Goal: Download file/media

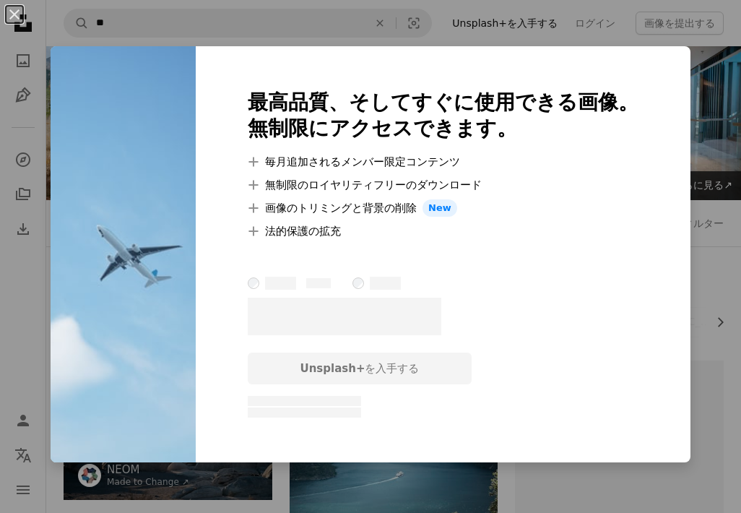
scroll to position [1150, 0]
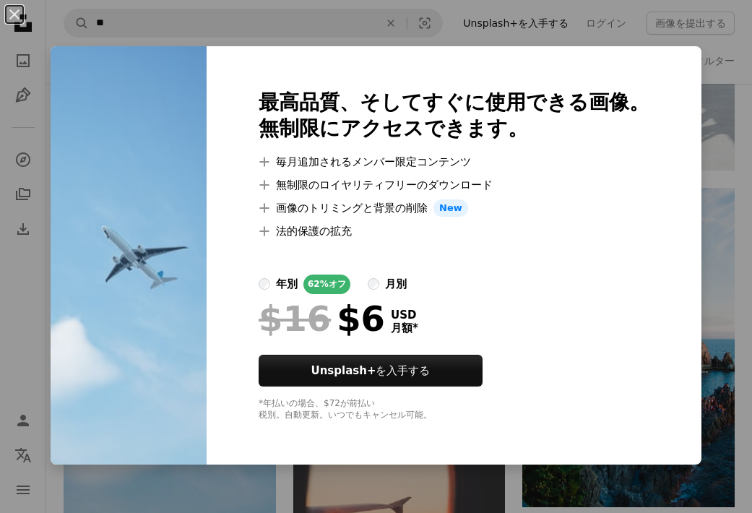
click at [206, 84] on img at bounding box center [129, 255] width 156 height 418
click at [13, 16] on button "An X shape" at bounding box center [14, 14] width 17 height 17
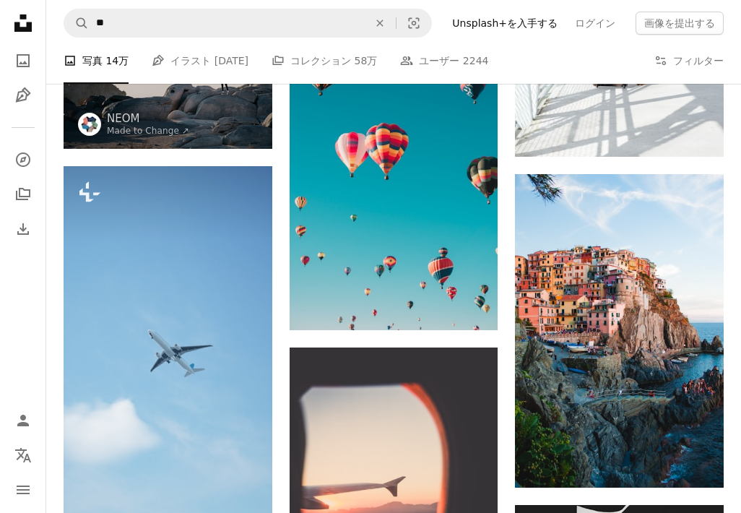
scroll to position [1380, 0]
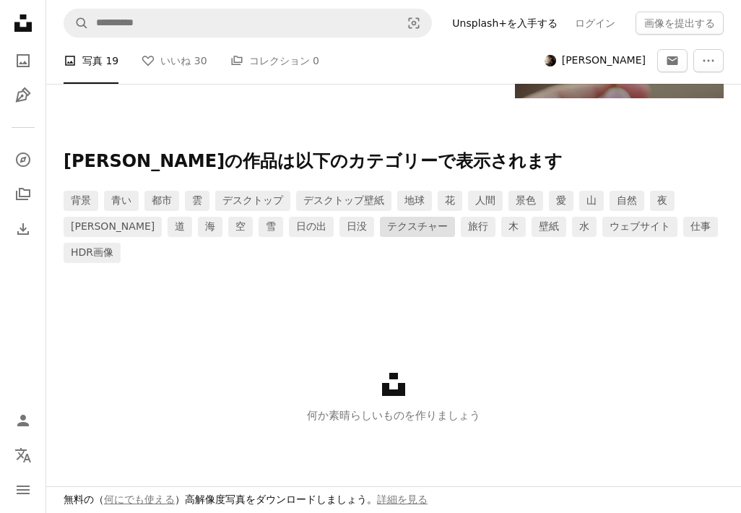
click at [380, 232] on link "テクスチャー" at bounding box center [417, 227] width 75 height 20
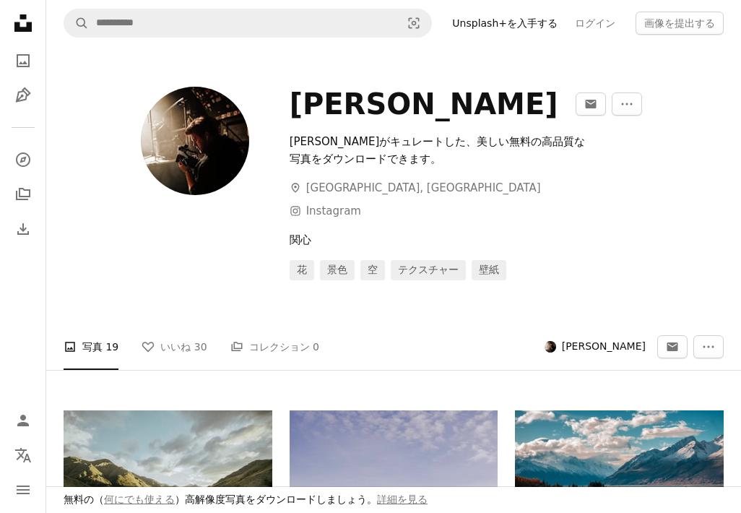
scroll to position [1380, 0]
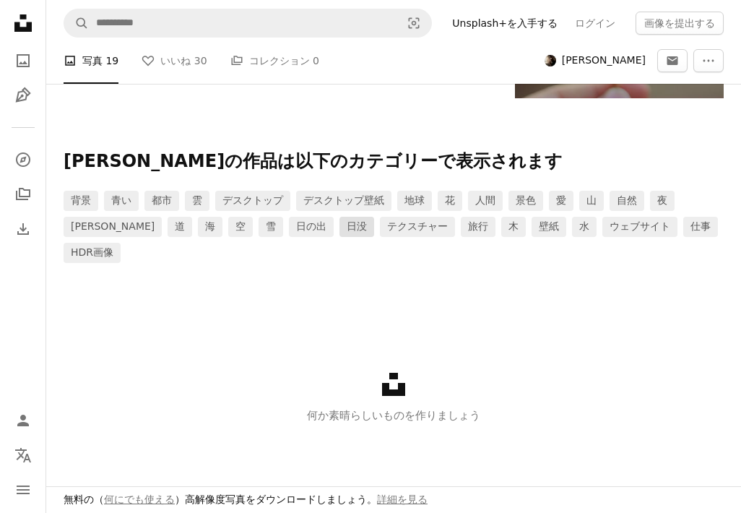
click at [339, 230] on link "日没" at bounding box center [356, 227] width 35 height 20
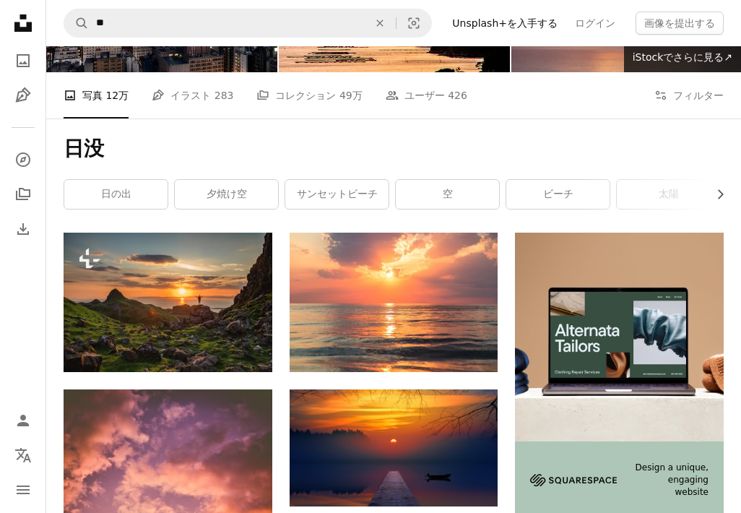
scroll to position [162, 0]
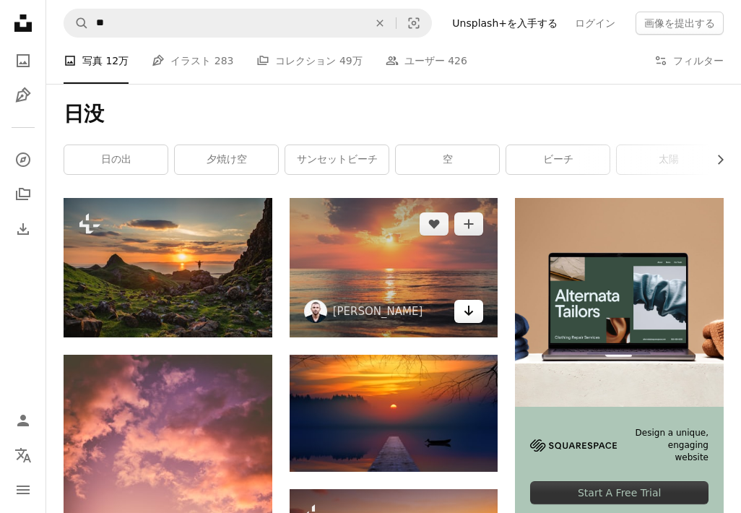
click at [468, 311] on icon "Arrow pointing down" at bounding box center [469, 310] width 12 height 17
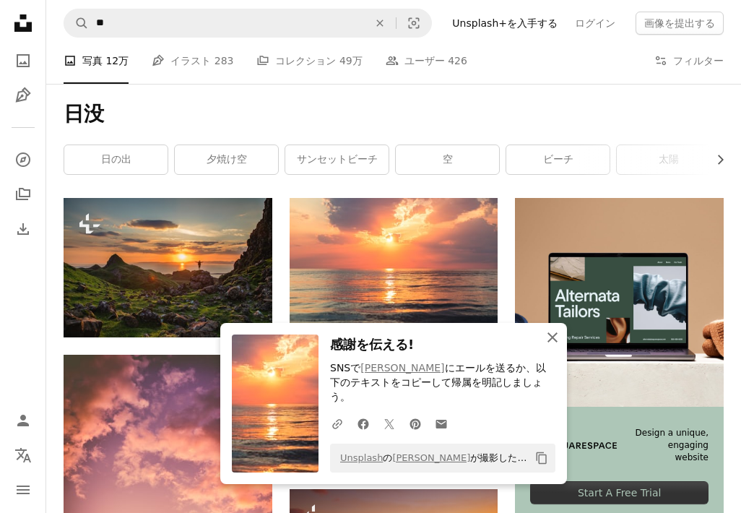
click at [551, 346] on icon "An X shape" at bounding box center [552, 336] width 17 height 17
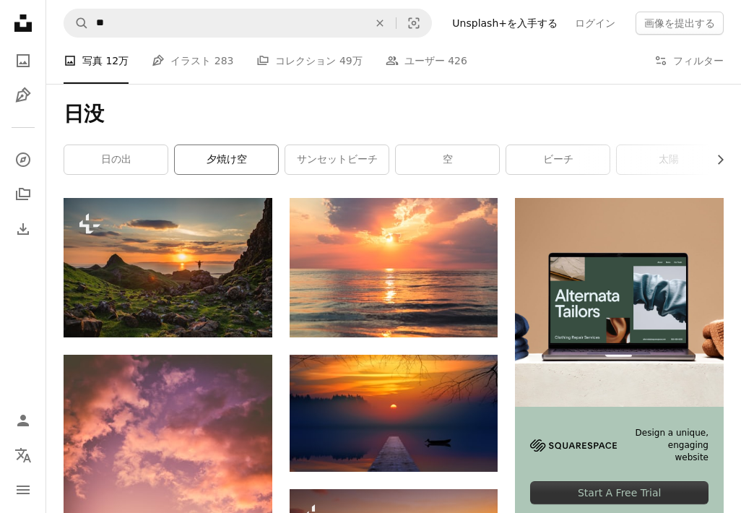
click at [217, 157] on link "夕焼け空" at bounding box center [226, 159] width 103 height 29
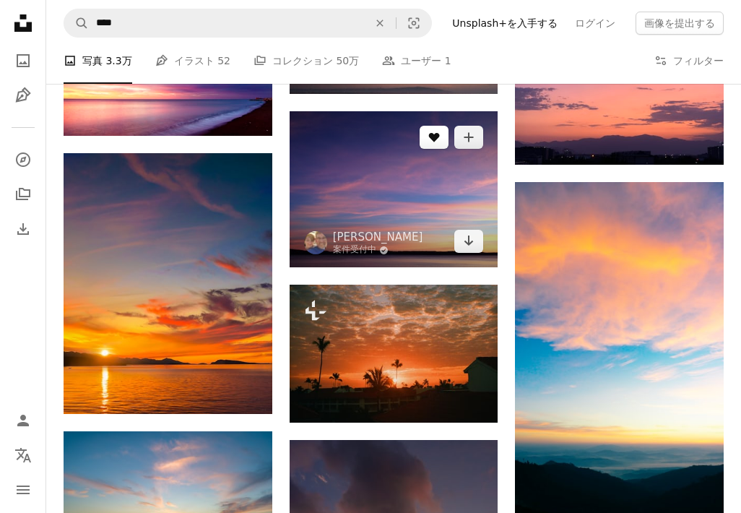
scroll to position [866, 0]
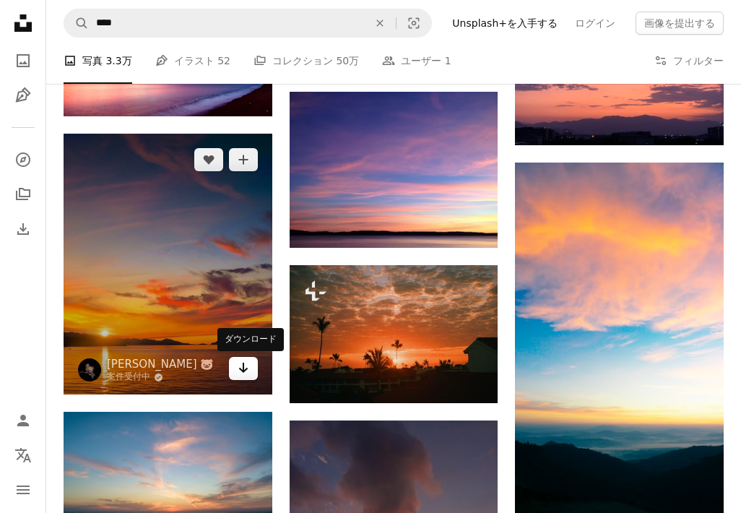
click at [245, 369] on icon "Arrow pointing down" at bounding box center [244, 367] width 12 height 17
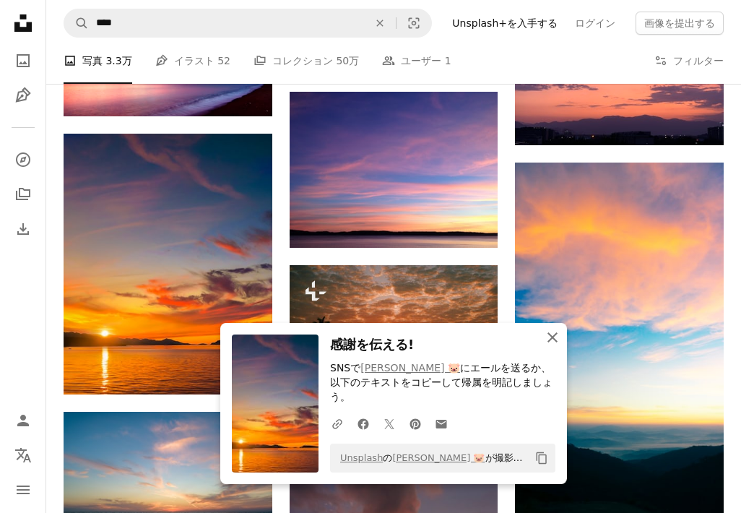
click at [548, 346] on icon "An X shape" at bounding box center [552, 336] width 17 height 17
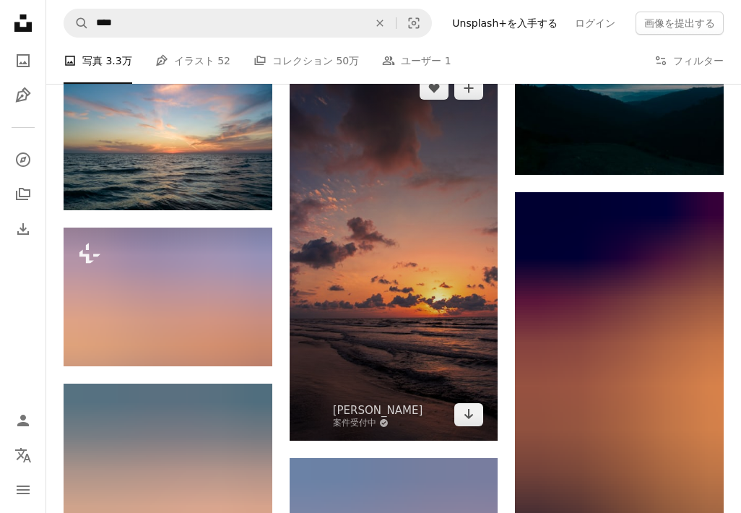
scroll to position [1245, 0]
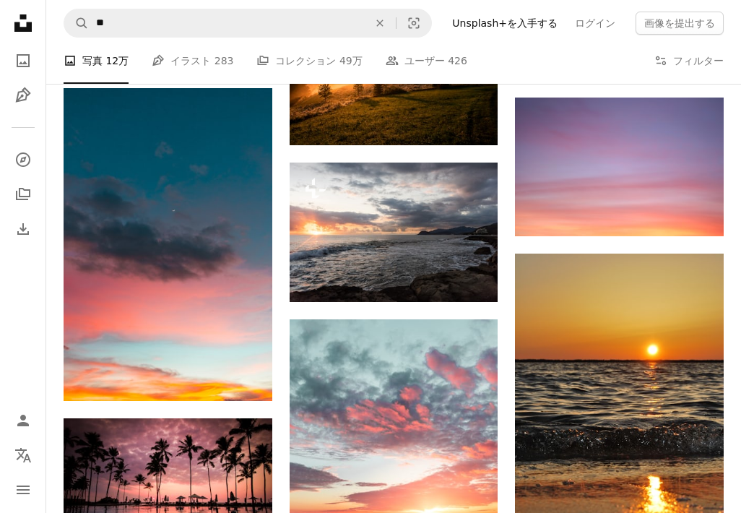
scroll to position [162, 0]
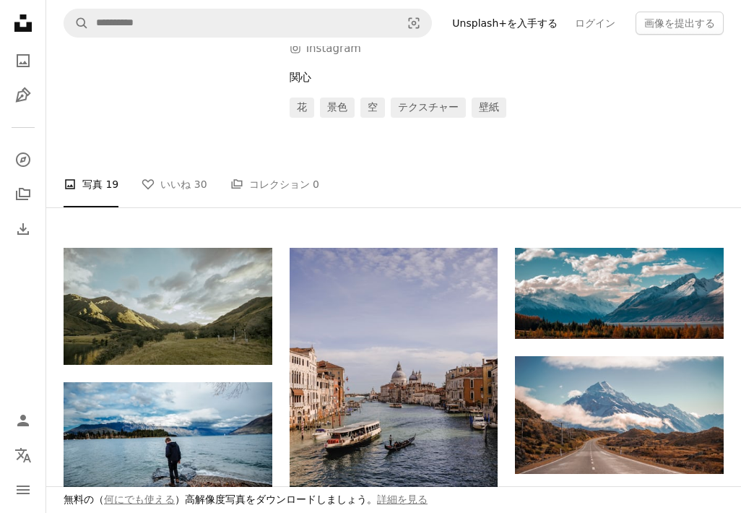
scroll to position [1380, 0]
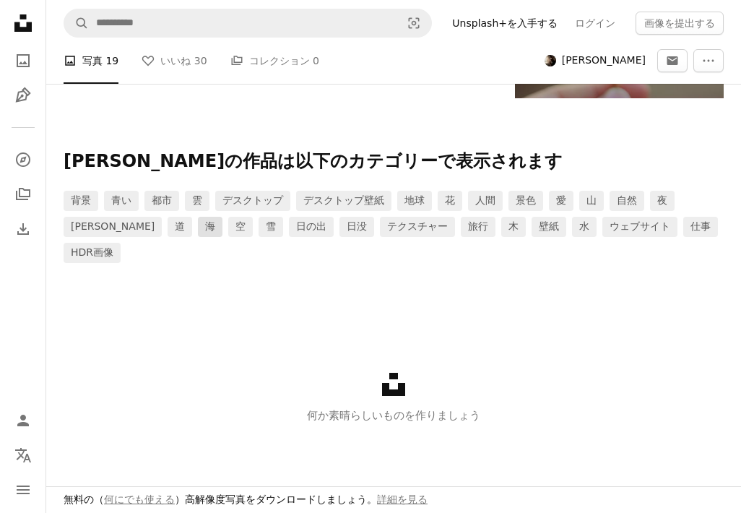
click at [198, 227] on link "海" at bounding box center [210, 227] width 25 height 20
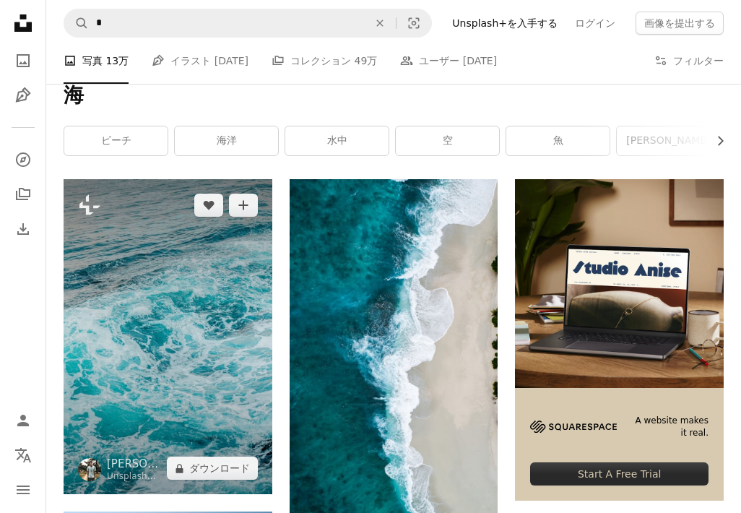
scroll to position [217, 0]
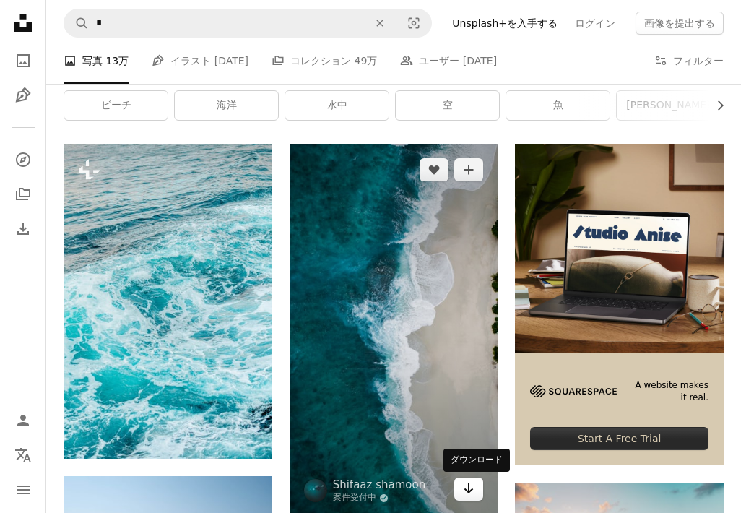
click at [468, 495] on icon "Arrow pointing down" at bounding box center [469, 487] width 12 height 17
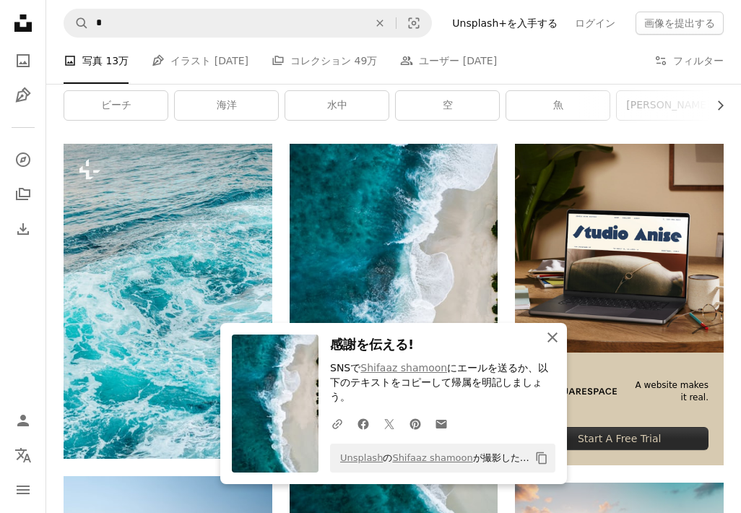
click at [552, 346] on icon "An X shape" at bounding box center [552, 336] width 17 height 17
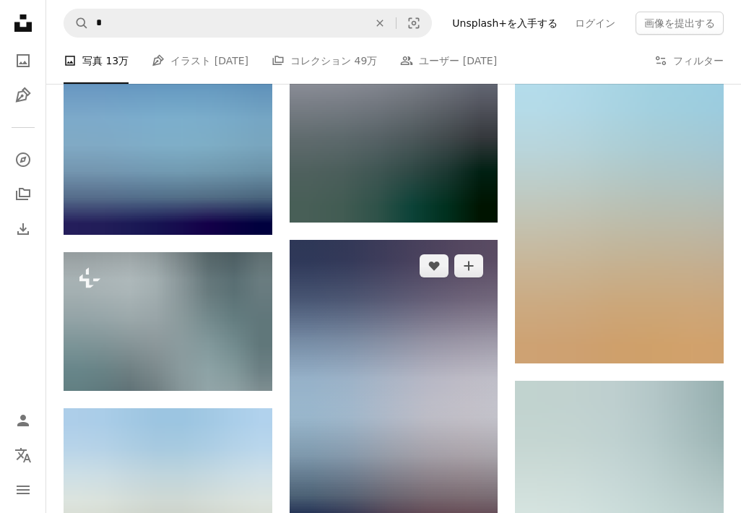
scroll to position [1191, 0]
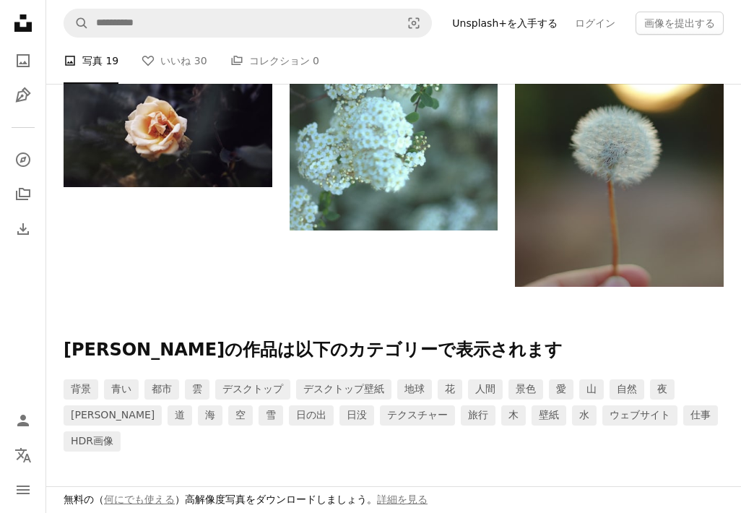
scroll to position [1380, 0]
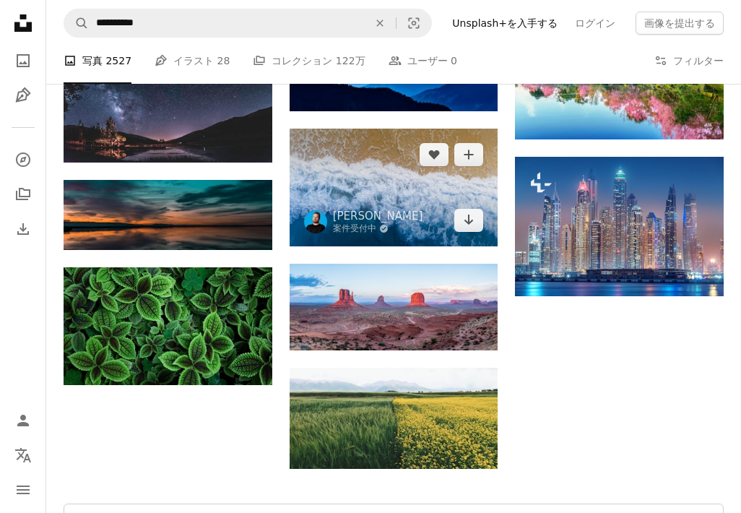
scroll to position [866, 0]
